Goal: Task Accomplishment & Management: Use online tool/utility

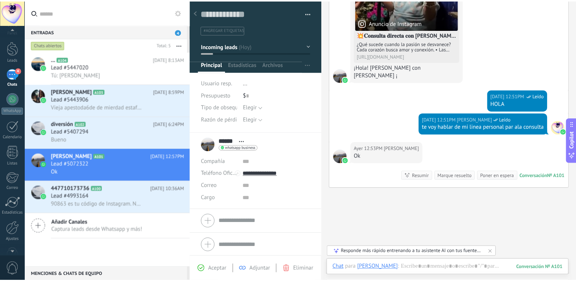
scroll to position [35, 0]
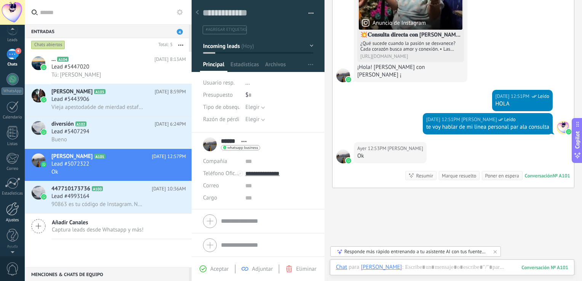
click at [13, 203] on div at bounding box center [12, 208] width 13 height 13
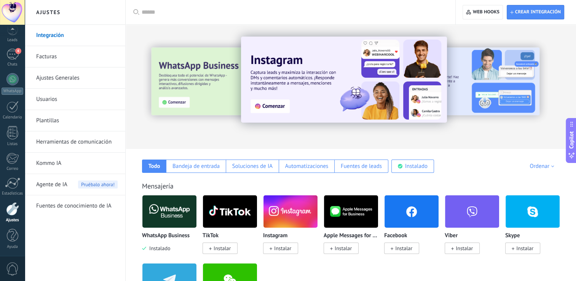
scroll to position [52, 0]
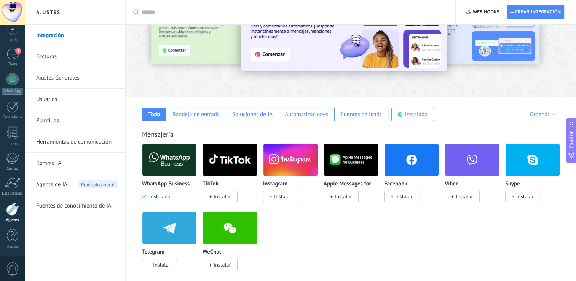
click at [164, 194] on span "Instalado" at bounding box center [158, 196] width 24 height 7
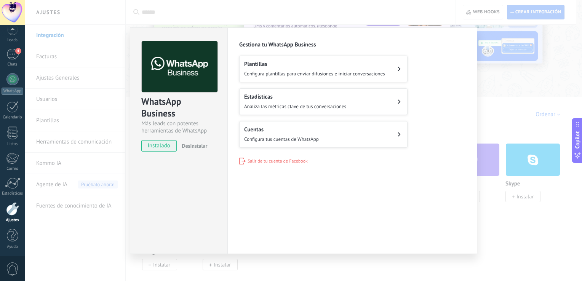
click at [292, 159] on span "Salir de tu cuenta de Facebook" at bounding box center [277, 161] width 60 height 6
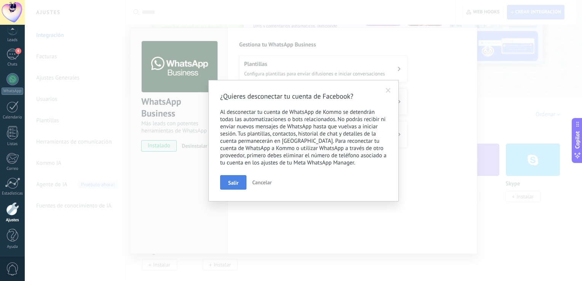
click at [242, 183] on button "Salir" at bounding box center [233, 182] width 26 height 14
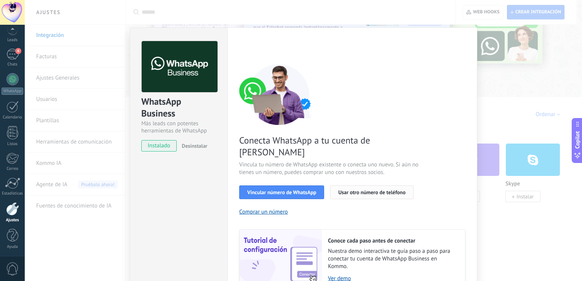
click at [359, 190] on span "Usar otro número de teléfono" at bounding box center [371, 192] width 67 height 5
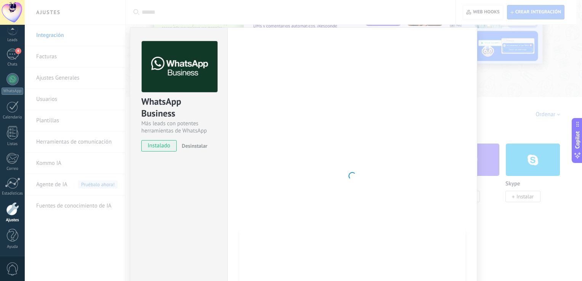
click at [527, 80] on div "WhatsApp Business Más leads con potentes herramientas de WhatsApp instalado Des…" at bounding box center [303, 140] width 557 height 281
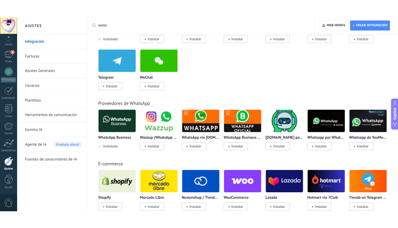
scroll to position [218, 0]
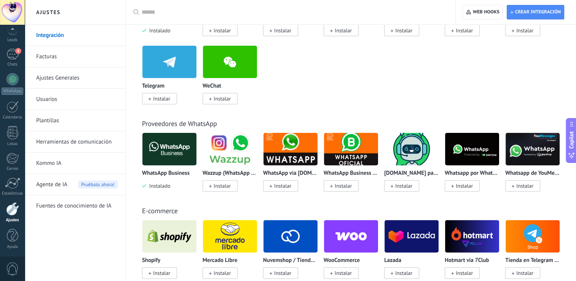
click at [287, 162] on img at bounding box center [290, 149] width 54 height 37
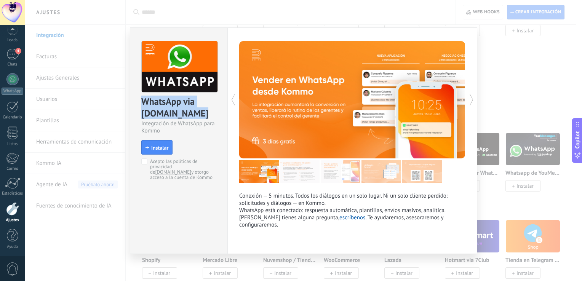
drag, startPoint x: 202, startPoint y: 116, endPoint x: 137, endPoint y: 104, distance: 66.6
click at [137, 104] on div "WhatsApp via [DOMAIN_NAME] Integración de WhatsApp para Kommo install Instalar …" at bounding box center [178, 107] width 97 height 158
copy div "WhatsApp via [DOMAIN_NAME]"
type textarea "**********"
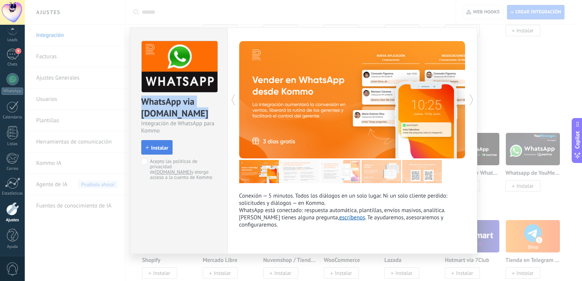
click at [158, 148] on span "Instalar" at bounding box center [159, 147] width 17 height 5
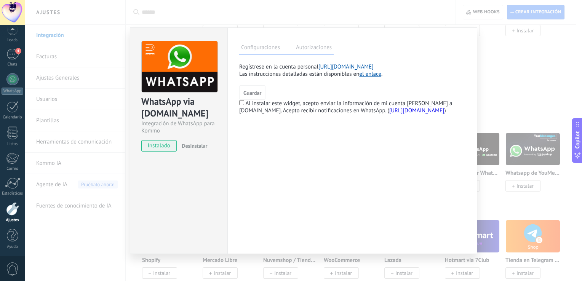
click at [347, 66] on link "[URL][DOMAIN_NAME]" at bounding box center [345, 66] width 55 height 7
